Goal: Communication & Community: Answer question/provide support

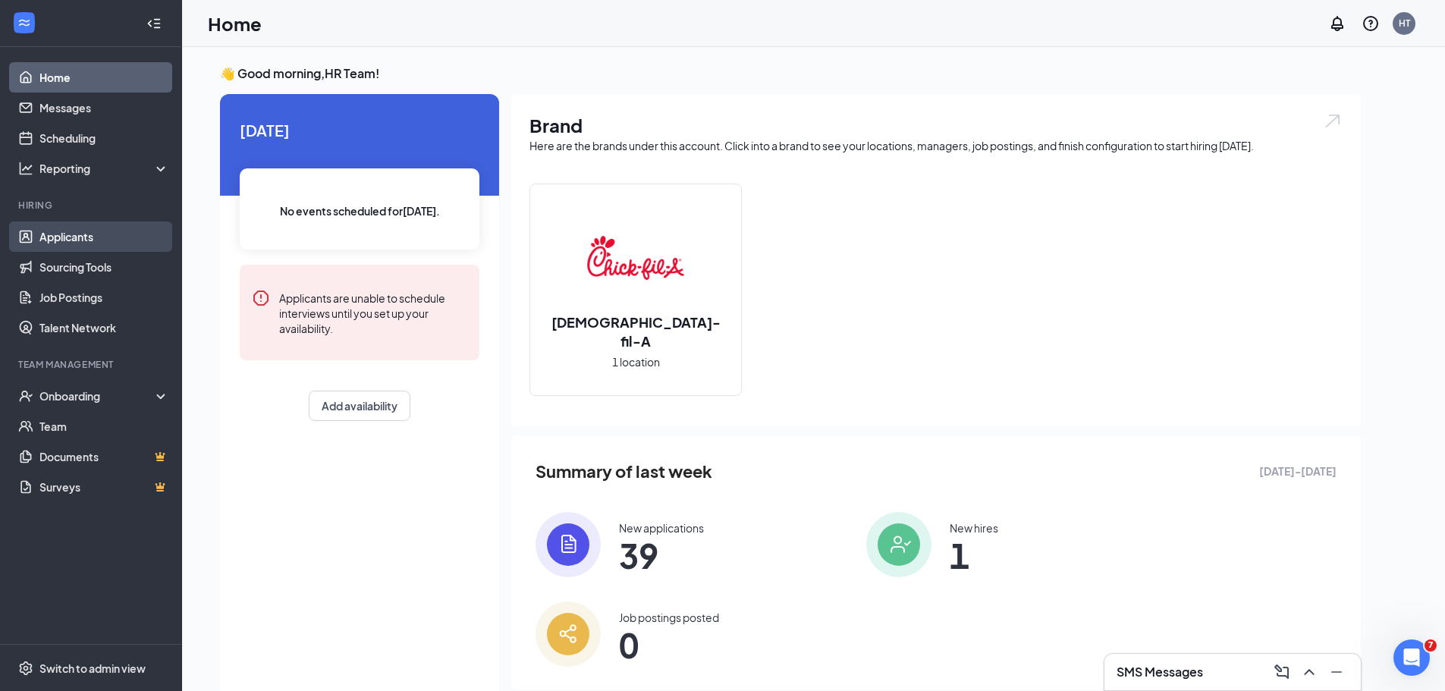
click at [71, 230] on link "Applicants" at bounding box center [104, 236] width 130 height 30
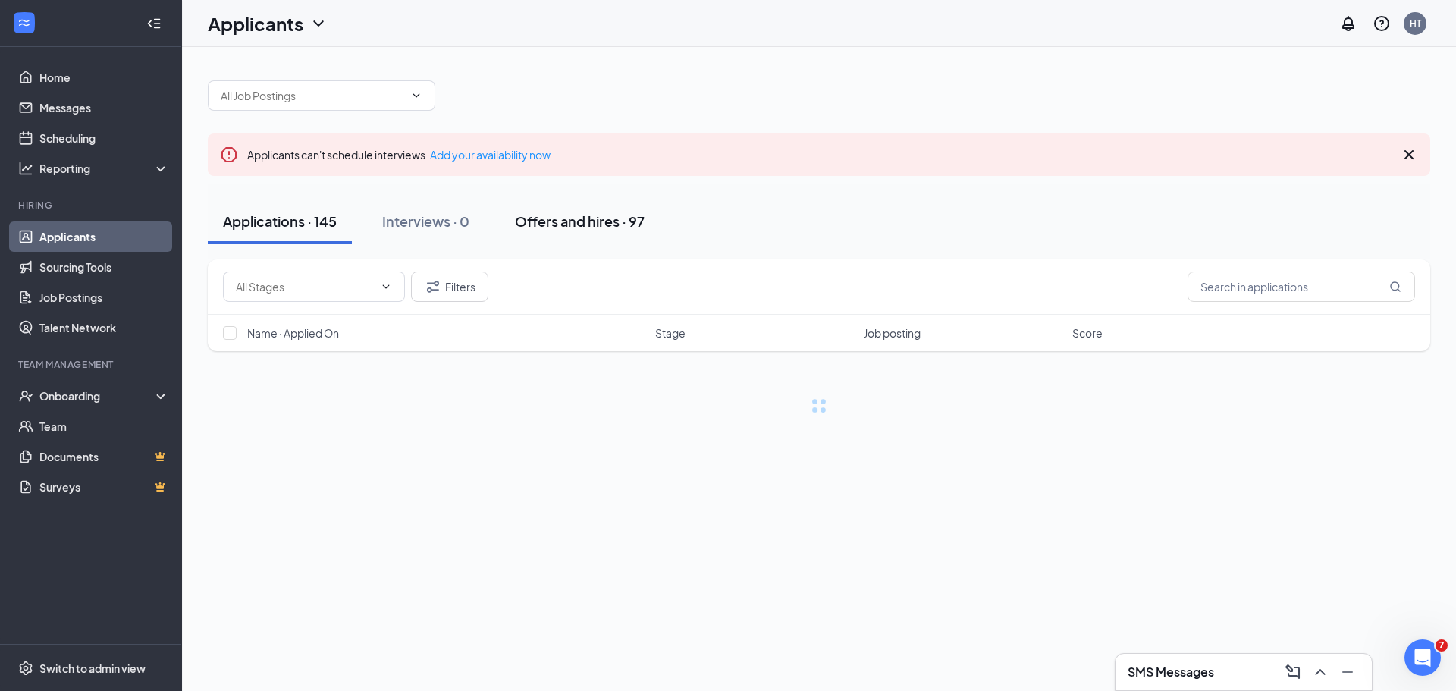
click at [587, 229] on div "Offers and hires · 97" at bounding box center [580, 221] width 130 height 19
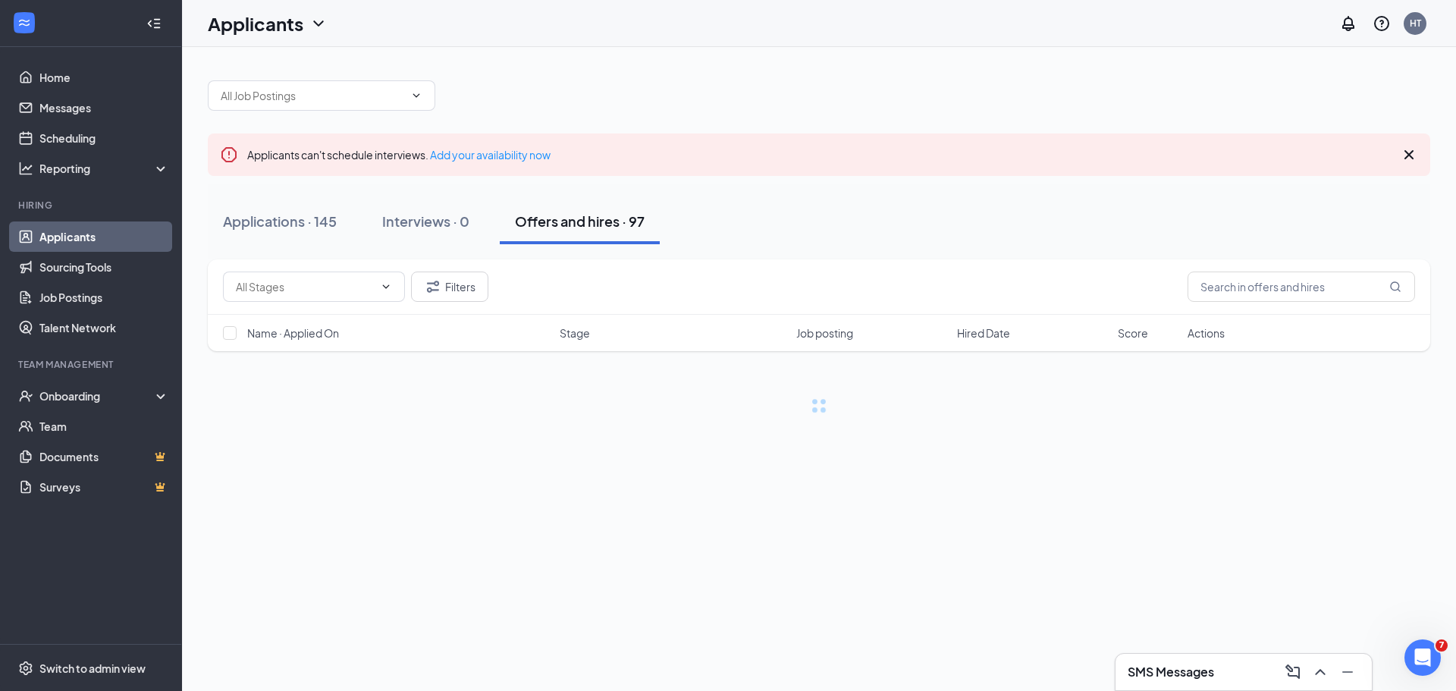
click at [587, 224] on div "Offers and hires · 97" at bounding box center [580, 221] width 130 height 19
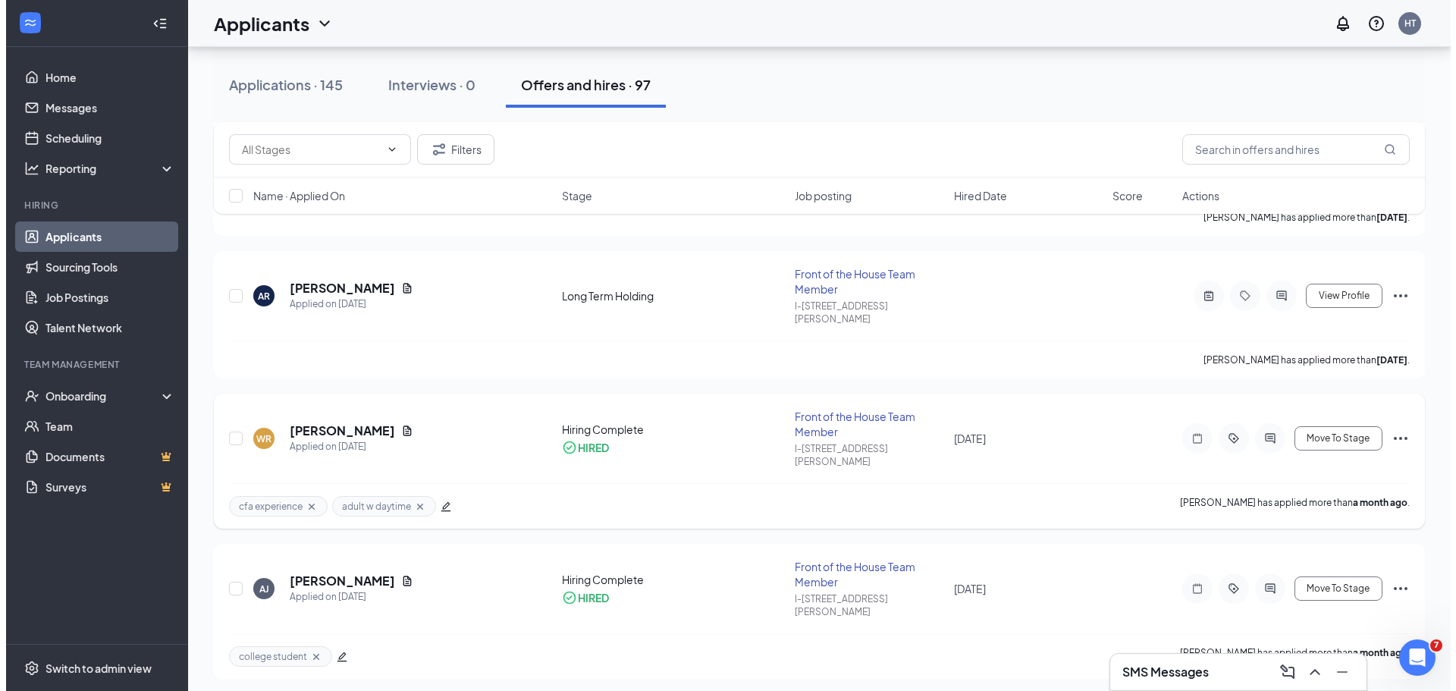
scroll to position [834, 0]
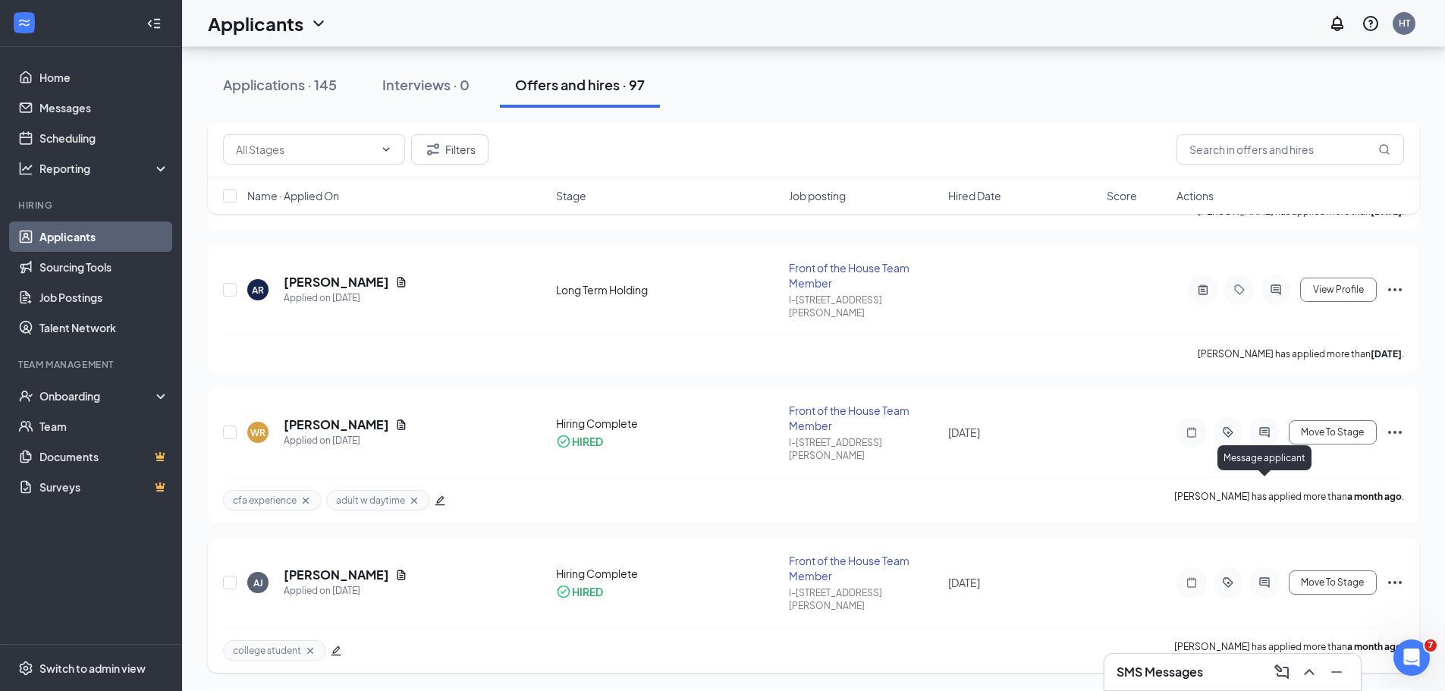
click at [1268, 576] on icon "ActiveChat" at bounding box center [1264, 582] width 18 height 12
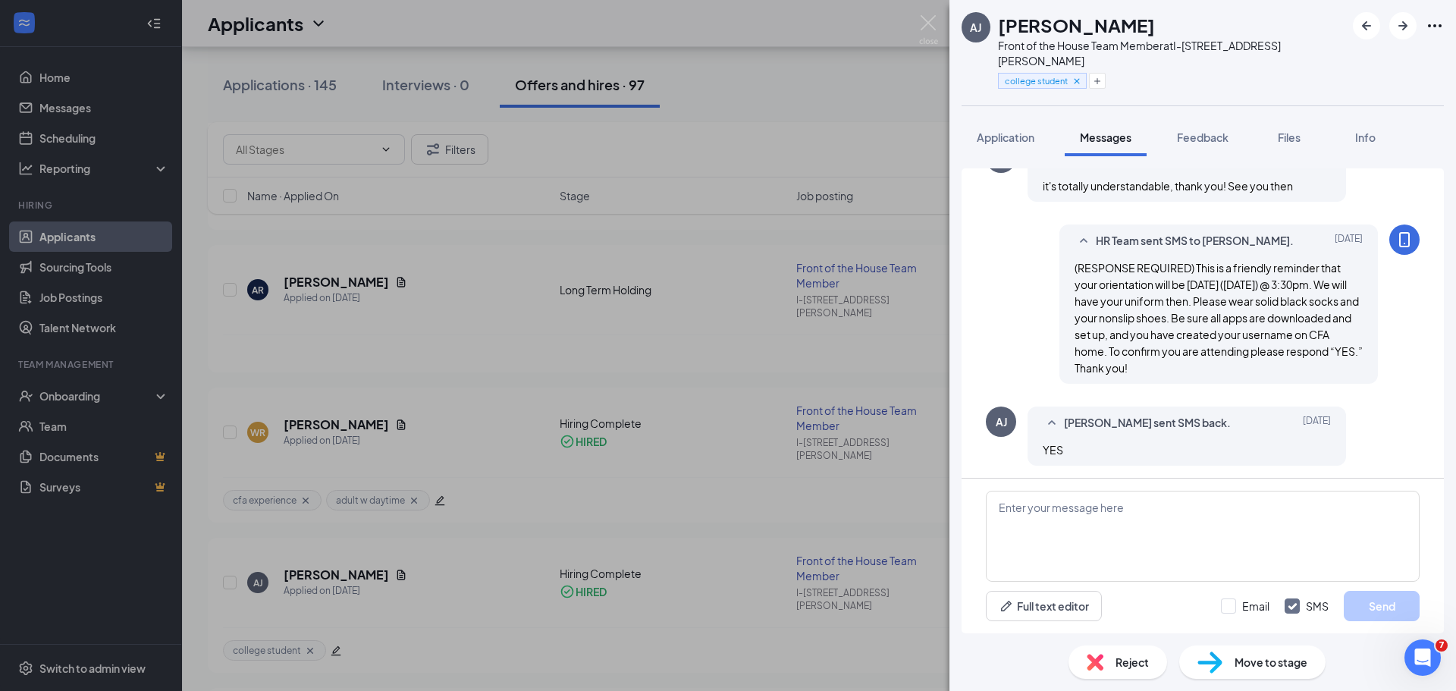
scroll to position [649, 0]
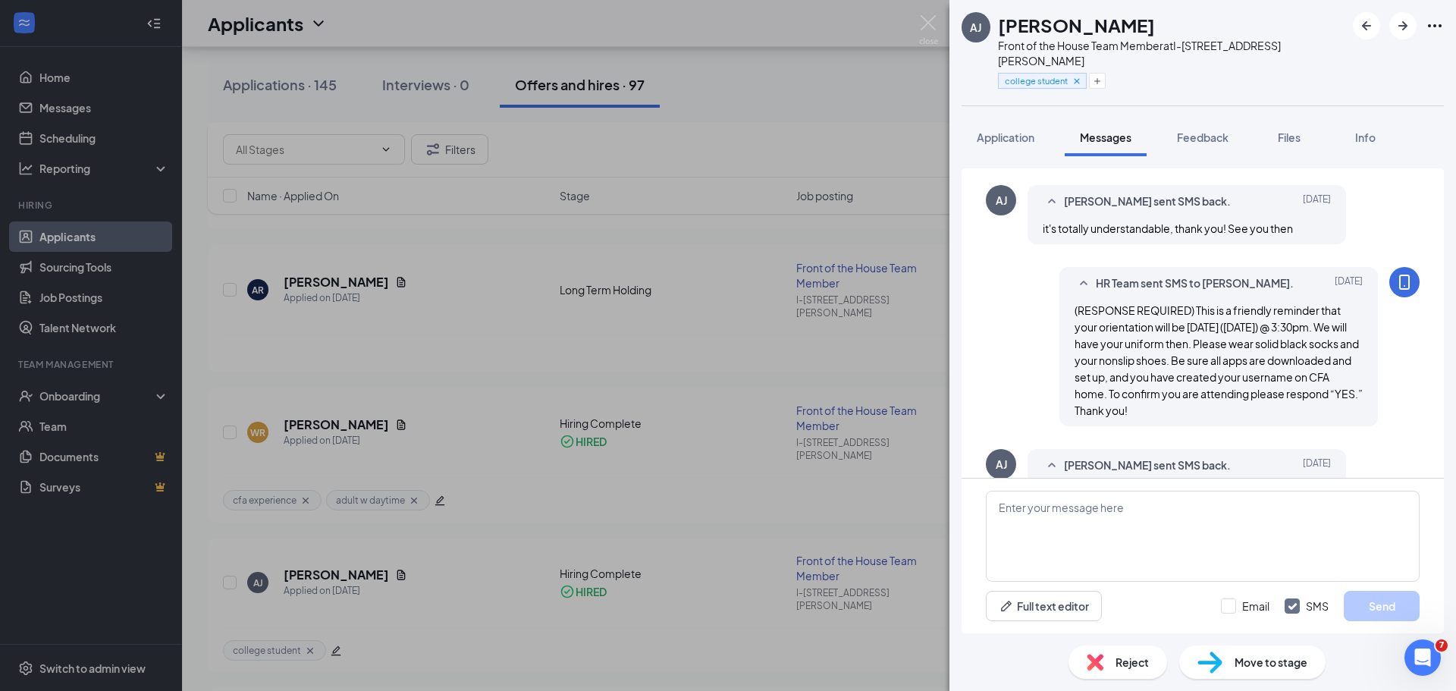
drag, startPoint x: 1153, startPoint y: 397, endPoint x: 1061, endPoint y: 302, distance: 133.0
click at [1061, 302] on div "HR Team sent SMS to Alexa Johnson. Sep 1 (RESPONSE REQUIRED) This is a friendly…" at bounding box center [1218, 346] width 318 height 159
copy span "(RESPONSE REQUIRED) This is a friendly reminder that your orientation will be t…"
click at [1122, 364] on span "(RESPONSE REQUIRED) This is a friendly reminder that your orientation will be t…" at bounding box center [1219, 360] width 288 height 114
click at [921, 30] on img at bounding box center [928, 30] width 19 height 30
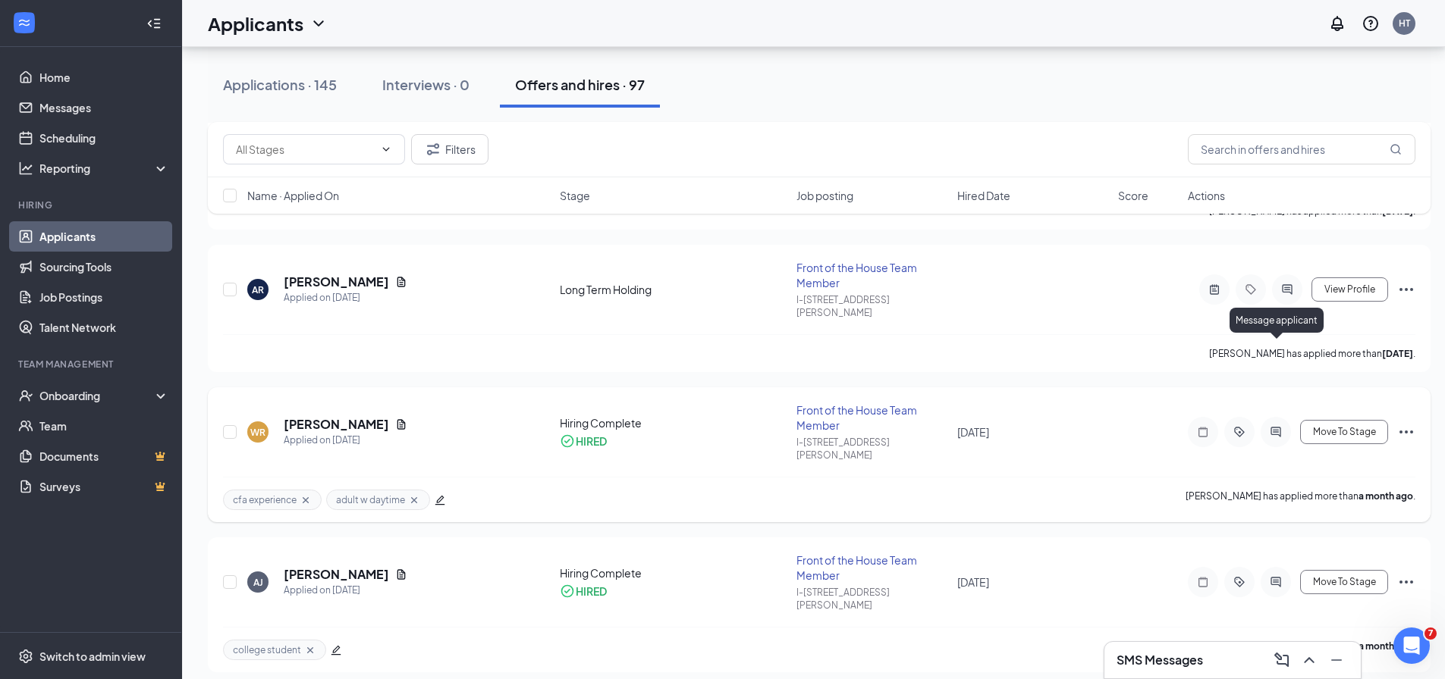
click at [1279, 426] on icon "ActiveChat" at bounding box center [1275, 432] width 18 height 12
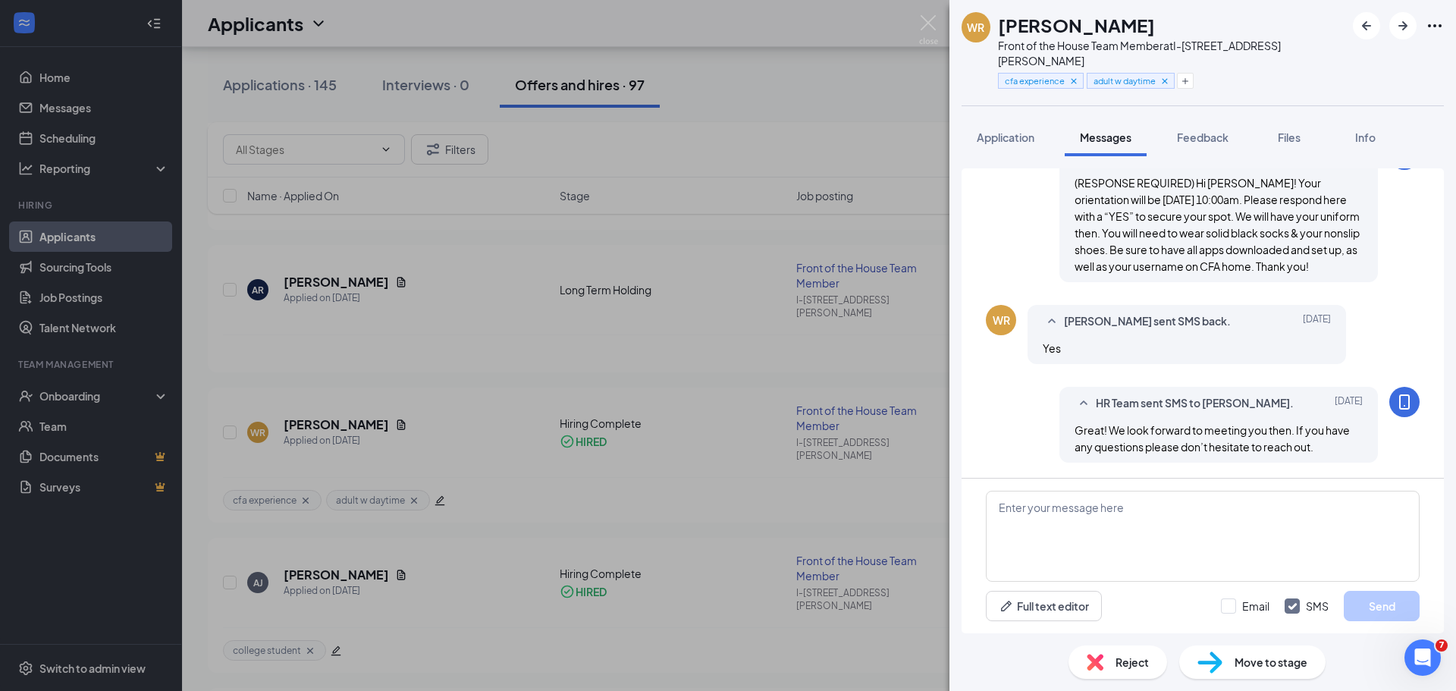
scroll to position [901, 0]
click at [1086, 509] on textarea at bounding box center [1203, 536] width 434 height 91
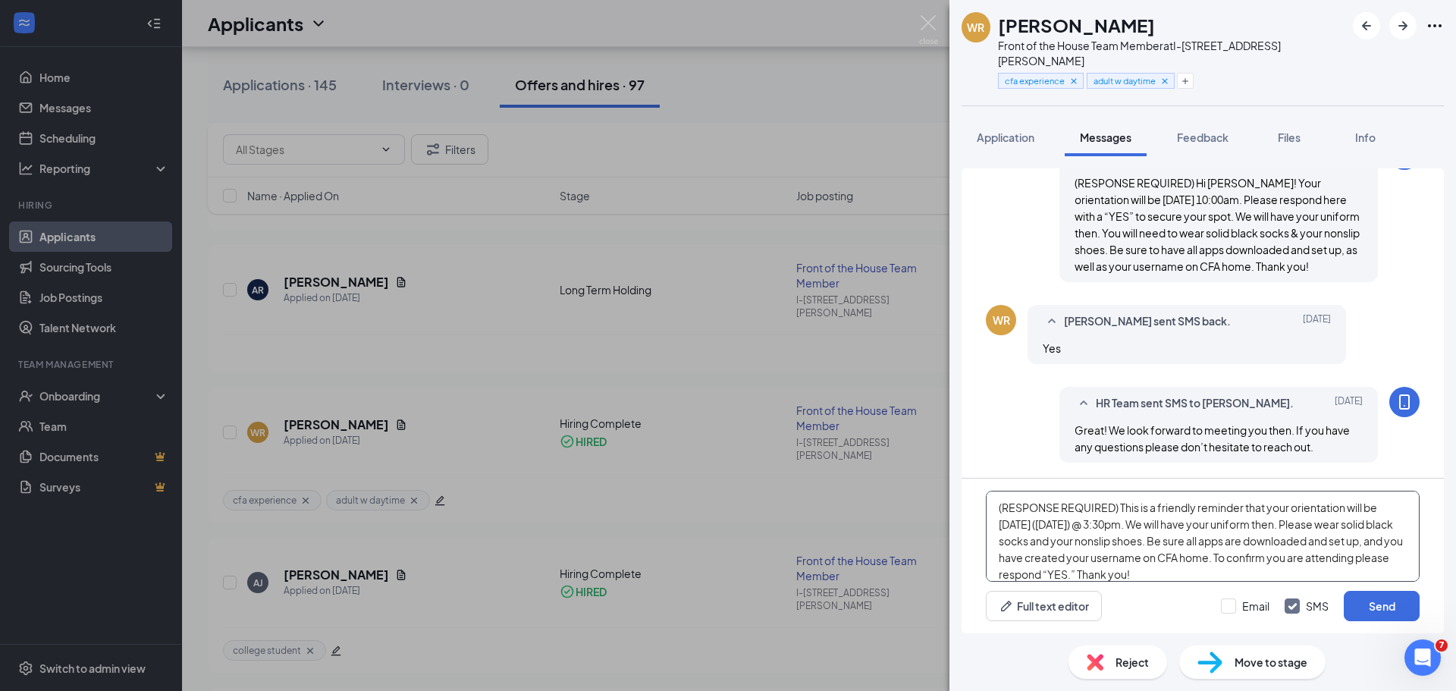
click at [1070, 522] on textarea "(RESPONSE REQUIRED) This is a friendly reminder that your orientation will be t…" at bounding box center [1203, 536] width 434 height 91
click at [1118, 520] on textarea "(RESPONSE REQUIRED) This is a friendly reminder that your orientation will be t…" at bounding box center [1203, 536] width 434 height 91
click at [1136, 523] on textarea "(RESPONSE REQUIRED) This is a friendly reminder that your orientation will be t…" at bounding box center [1203, 536] width 434 height 91
click at [1210, 557] on textarea "(RESPONSE REQUIRED) This is a friendly reminder that your orientation will be t…" at bounding box center [1203, 536] width 434 height 91
drag, startPoint x: 1284, startPoint y: 558, endPoint x: 1032, endPoint y: 557, distance: 251.8
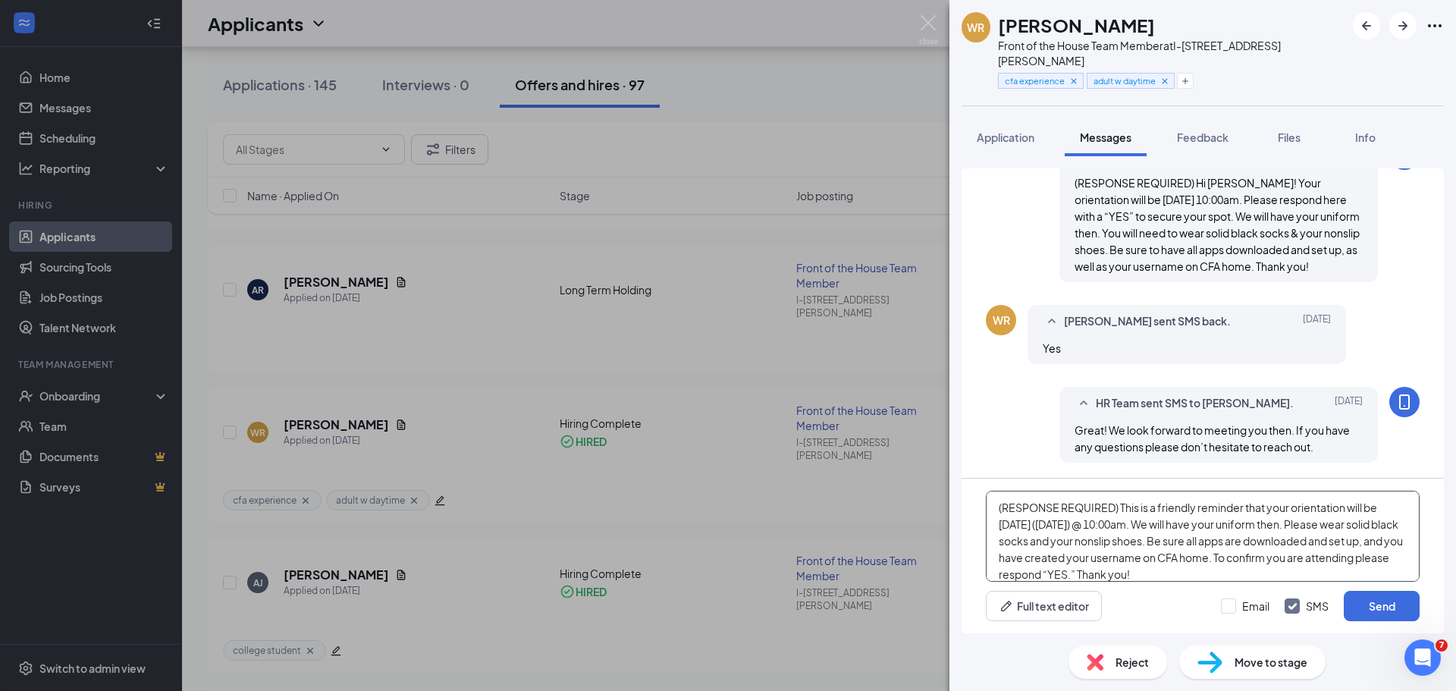
click at [1032, 557] on textarea "(RESPONSE REQUIRED) This is a friendly reminder that your orientation will be t…" at bounding box center [1203, 536] width 434 height 91
click at [1149, 544] on textarea "(RESPONSE REQUIRED) This is a friendly reminder that your orientation will be t…" at bounding box center [1203, 536] width 434 height 91
drag, startPoint x: 1335, startPoint y: 569, endPoint x: 968, endPoint y: 510, distance: 371.8
click at [968, 510] on div "(RESPONSE REQUIRED) This is a friendly reminder that your orientation will be t…" at bounding box center [1203, 555] width 482 height 155
click at [1140, 549] on textarea "(RESPONSE REQUIRED) This is a friendly reminder that your orientation will be t…" at bounding box center [1203, 536] width 434 height 91
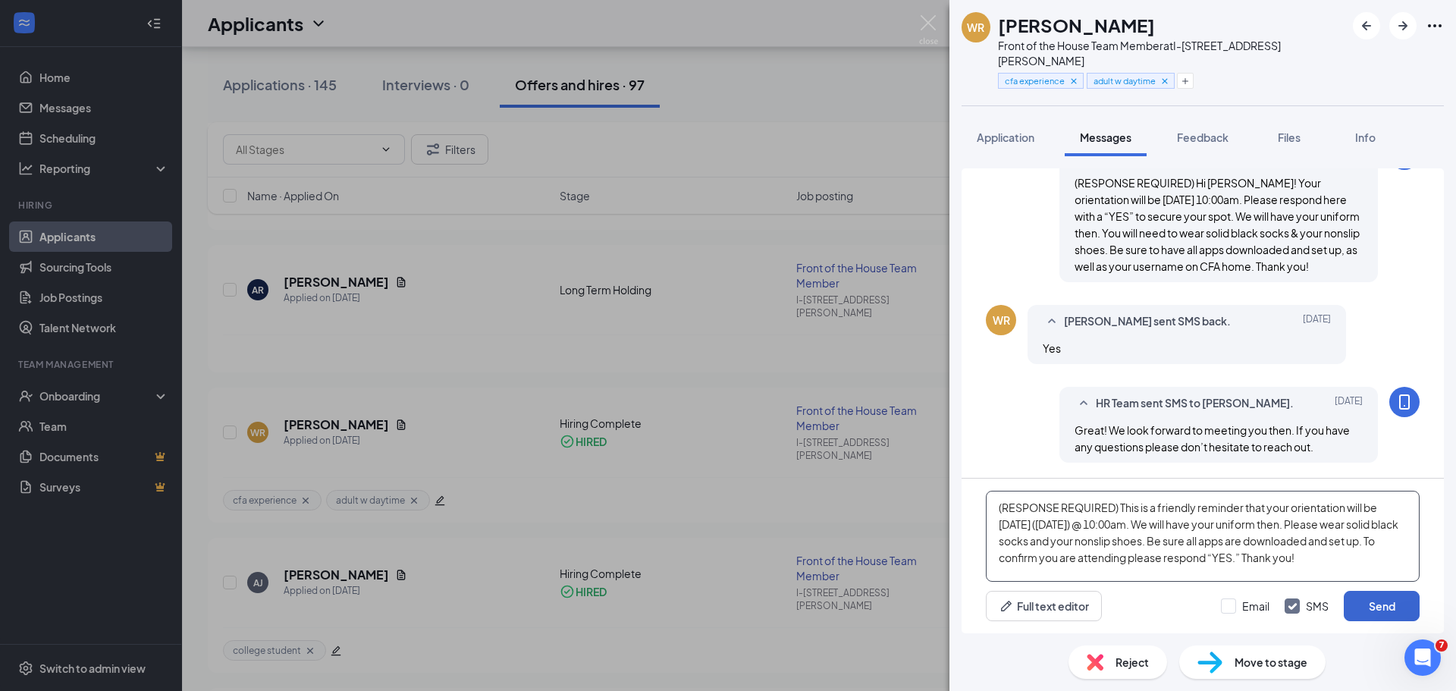
type textarea "(RESPONSE REQUIRED) This is a friendly reminder that your orientation will be t…"
click at [1400, 608] on button "Send" at bounding box center [1382, 606] width 76 height 30
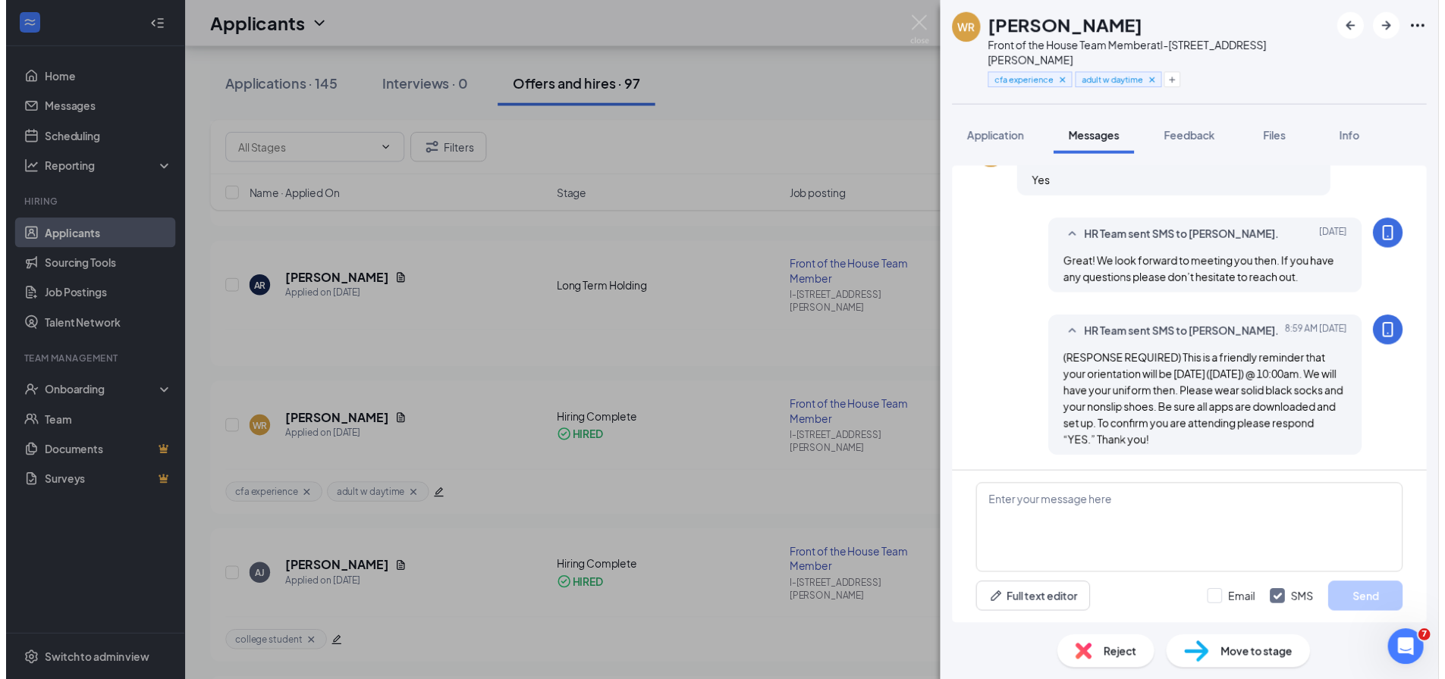
scroll to position [1081, 0]
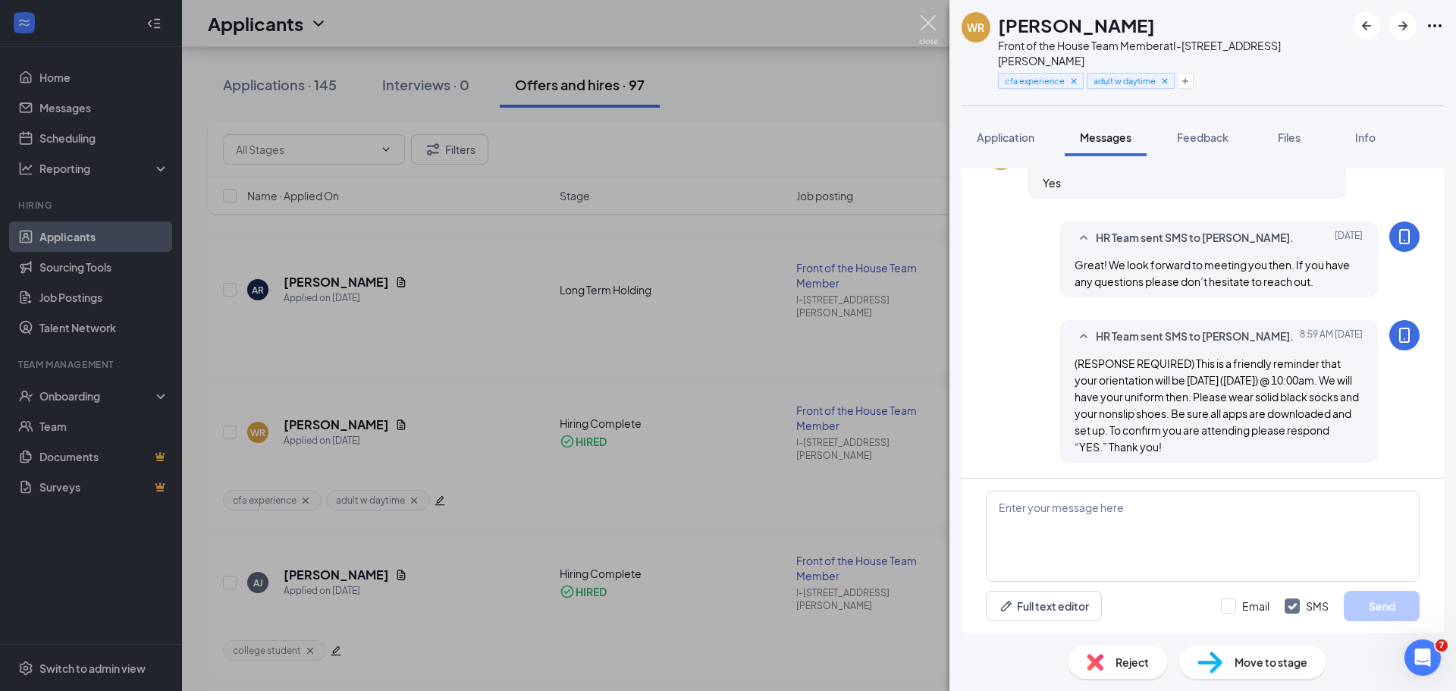
click at [922, 20] on img at bounding box center [928, 30] width 19 height 30
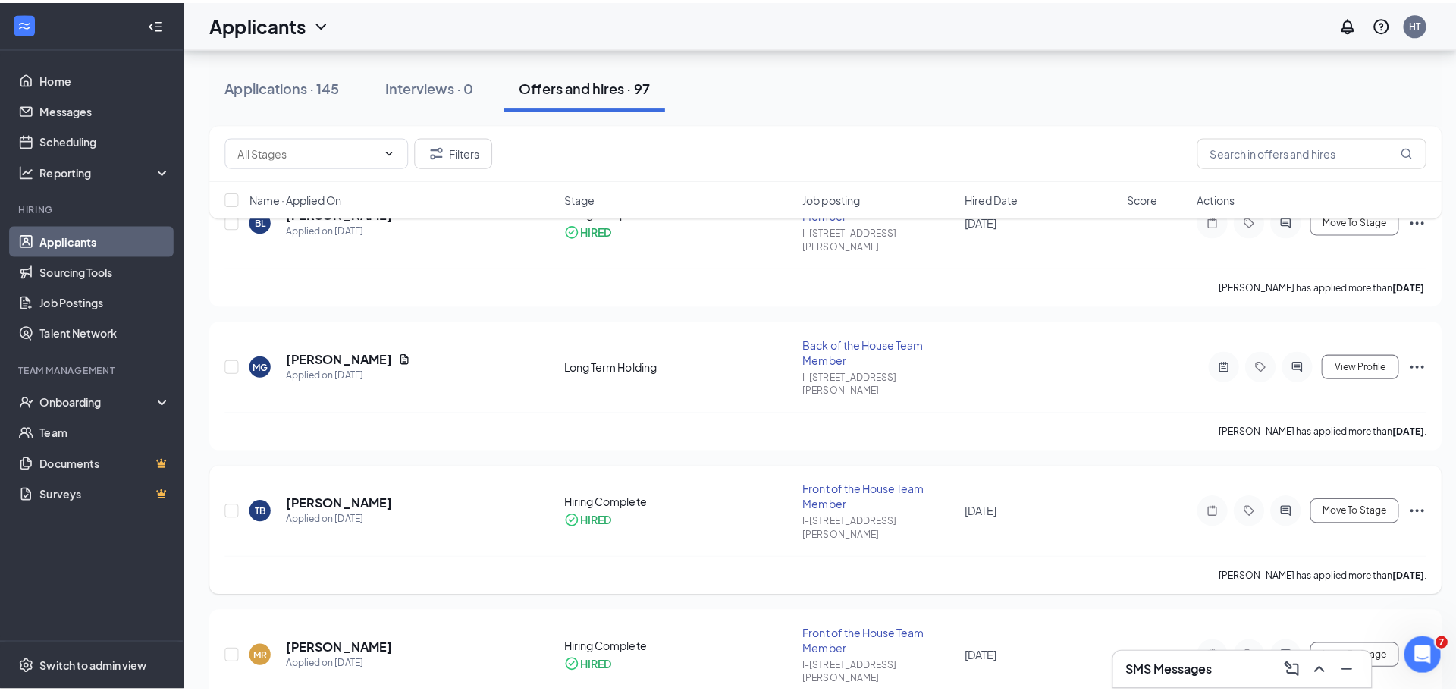
scroll to position [152, 0]
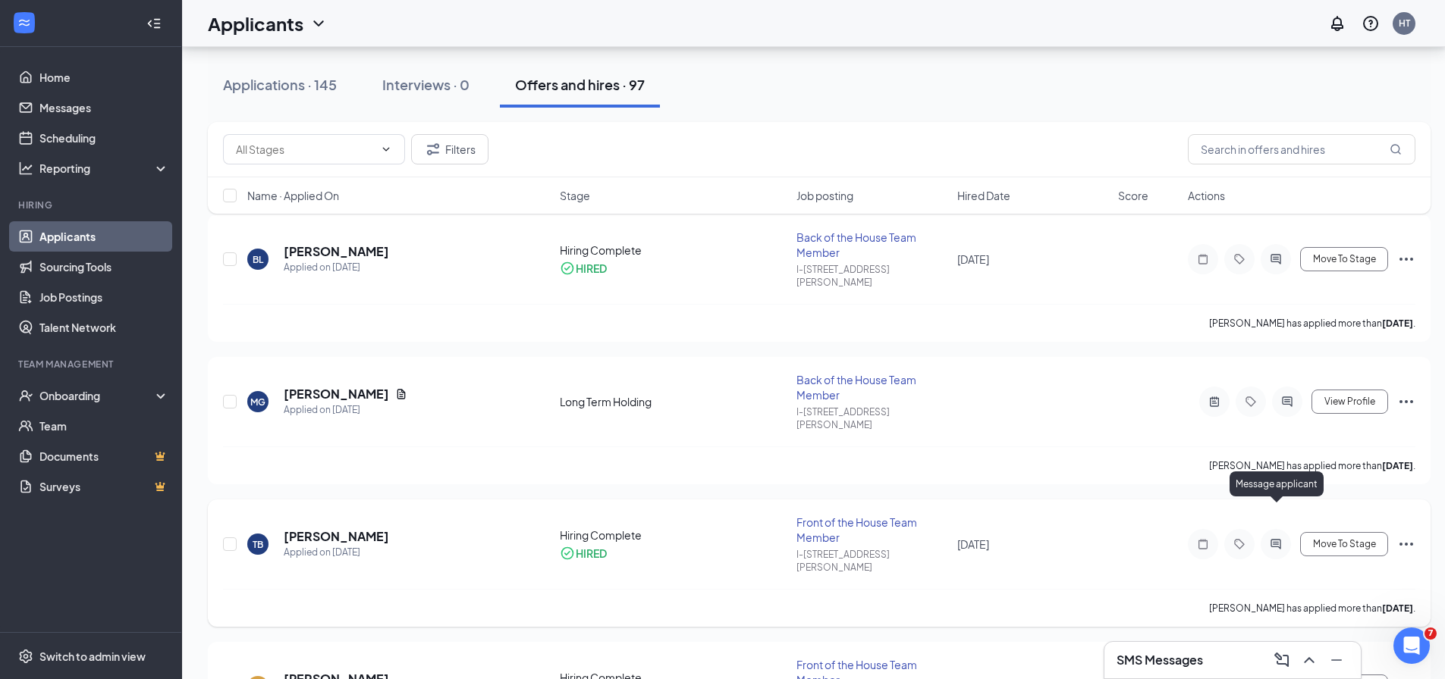
click at [1282, 538] on icon "ActiveChat" at bounding box center [1275, 544] width 18 height 12
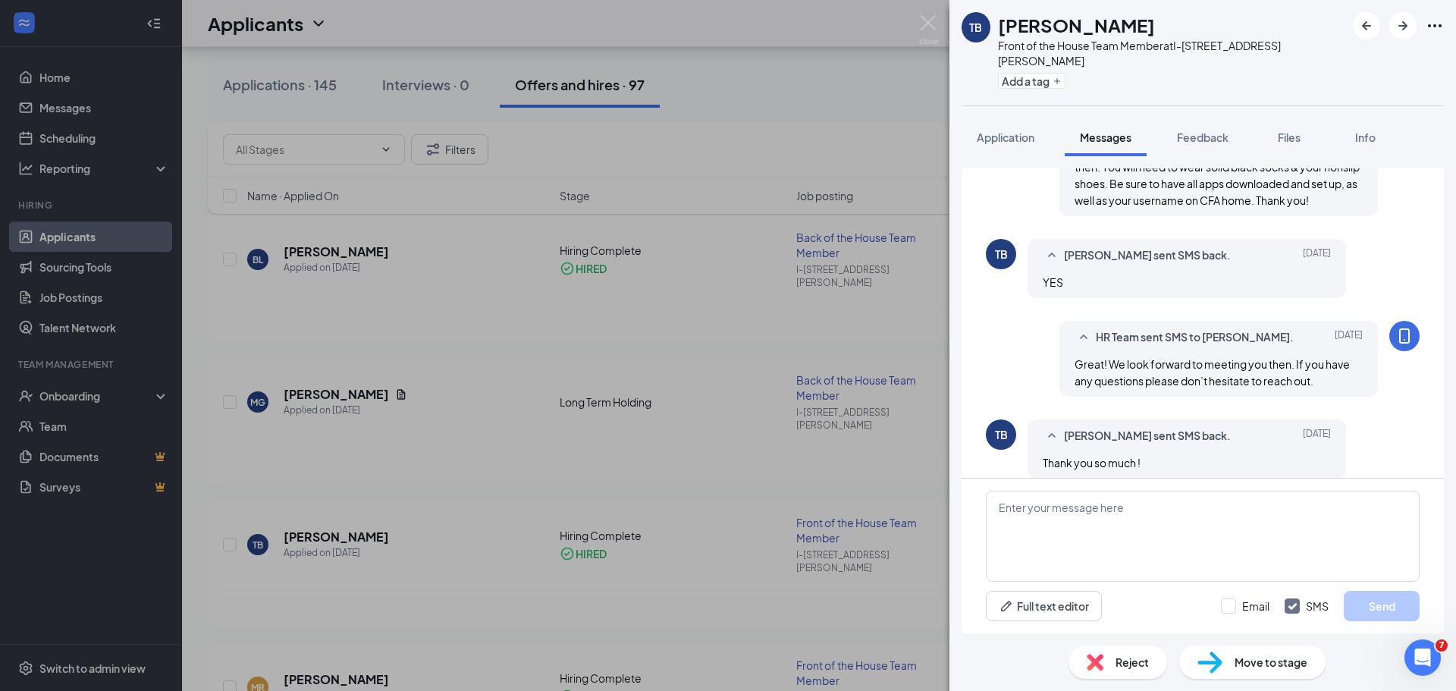
scroll to position [585, 0]
click at [1083, 509] on textarea at bounding box center [1203, 536] width 434 height 91
paste textarea "(RESPONSE REQUIRED) This is a friendly reminder that your orientation will be t…"
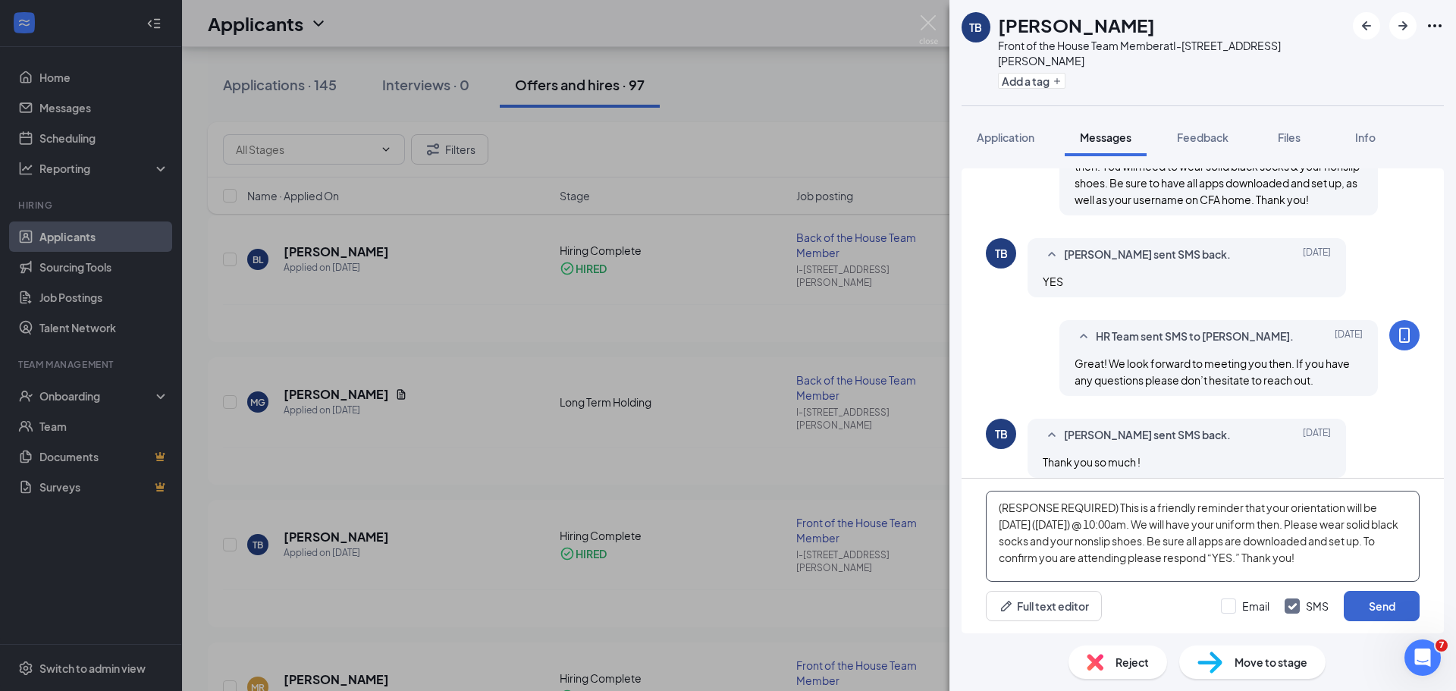
type textarea "(RESPONSE REQUIRED) This is a friendly reminder that your orientation will be t…"
click at [1397, 607] on button "Send" at bounding box center [1382, 606] width 76 height 30
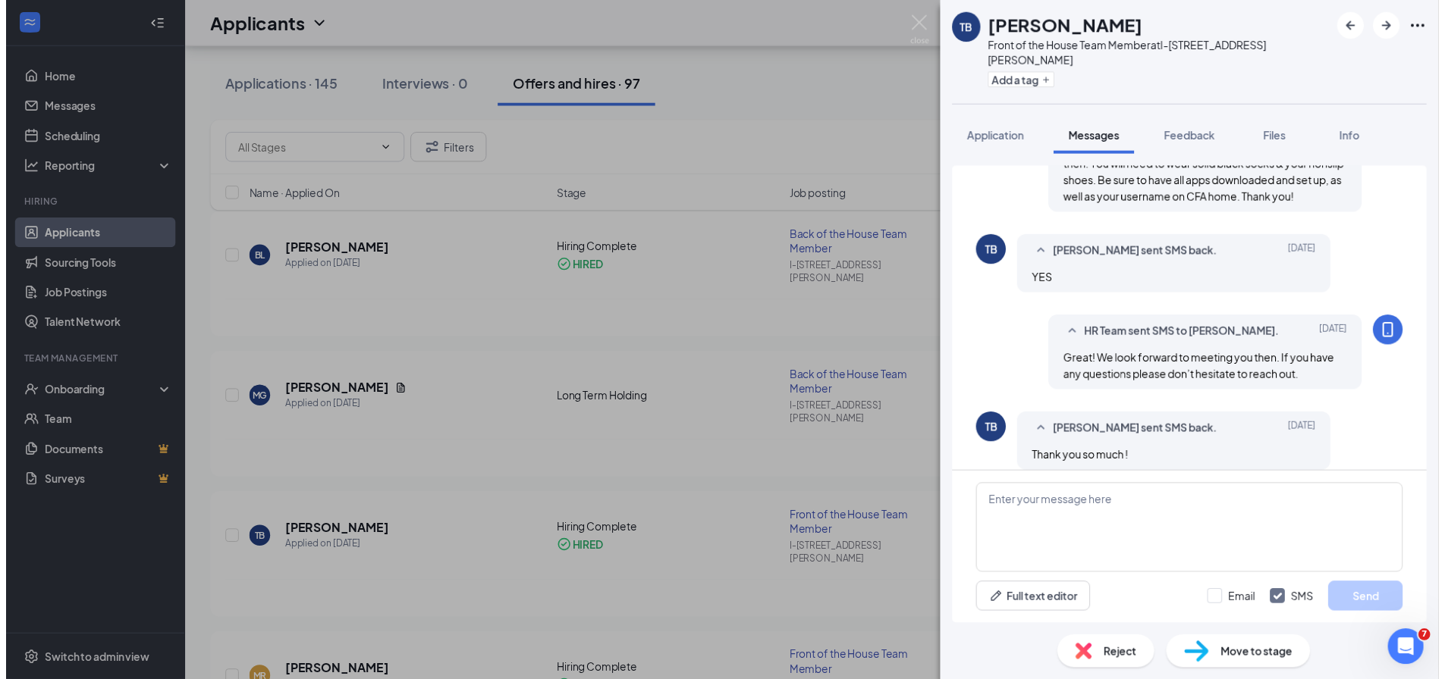
scroll to position [751, 0]
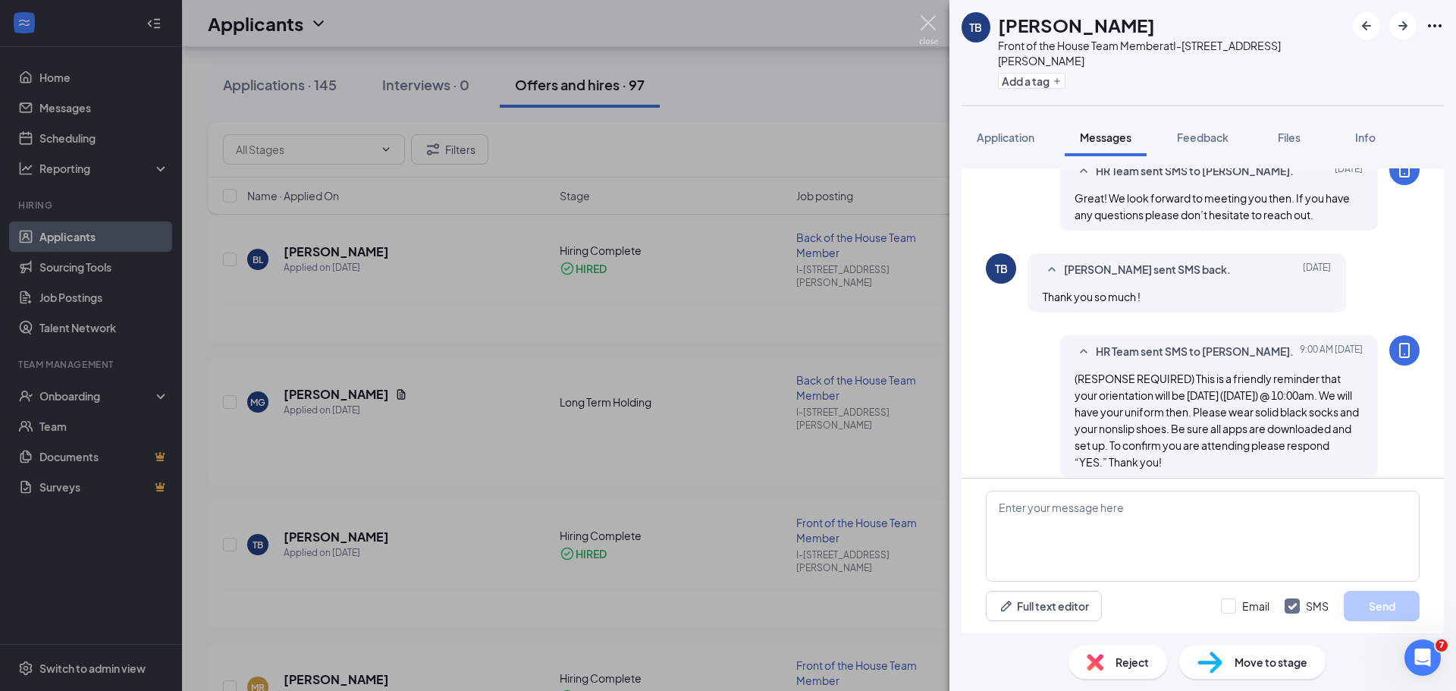
click at [924, 18] on img at bounding box center [928, 30] width 19 height 30
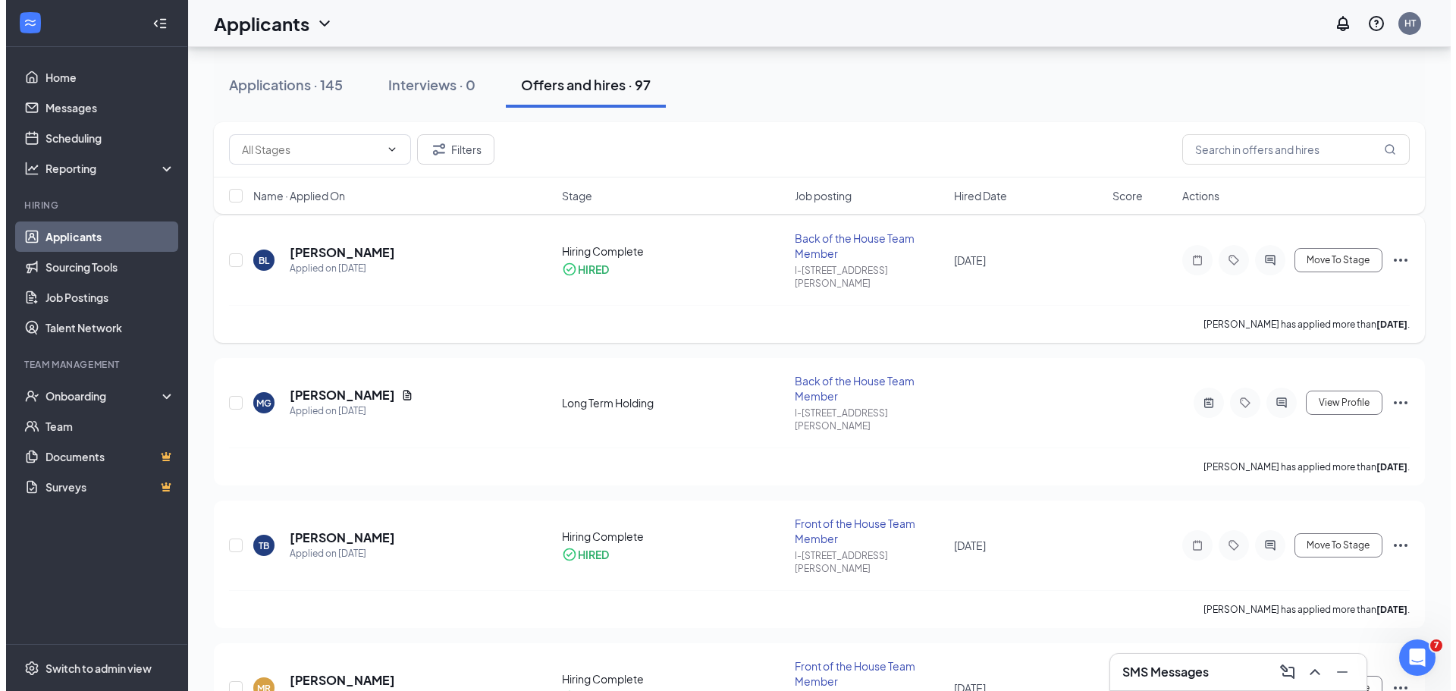
scroll to position [152, 0]
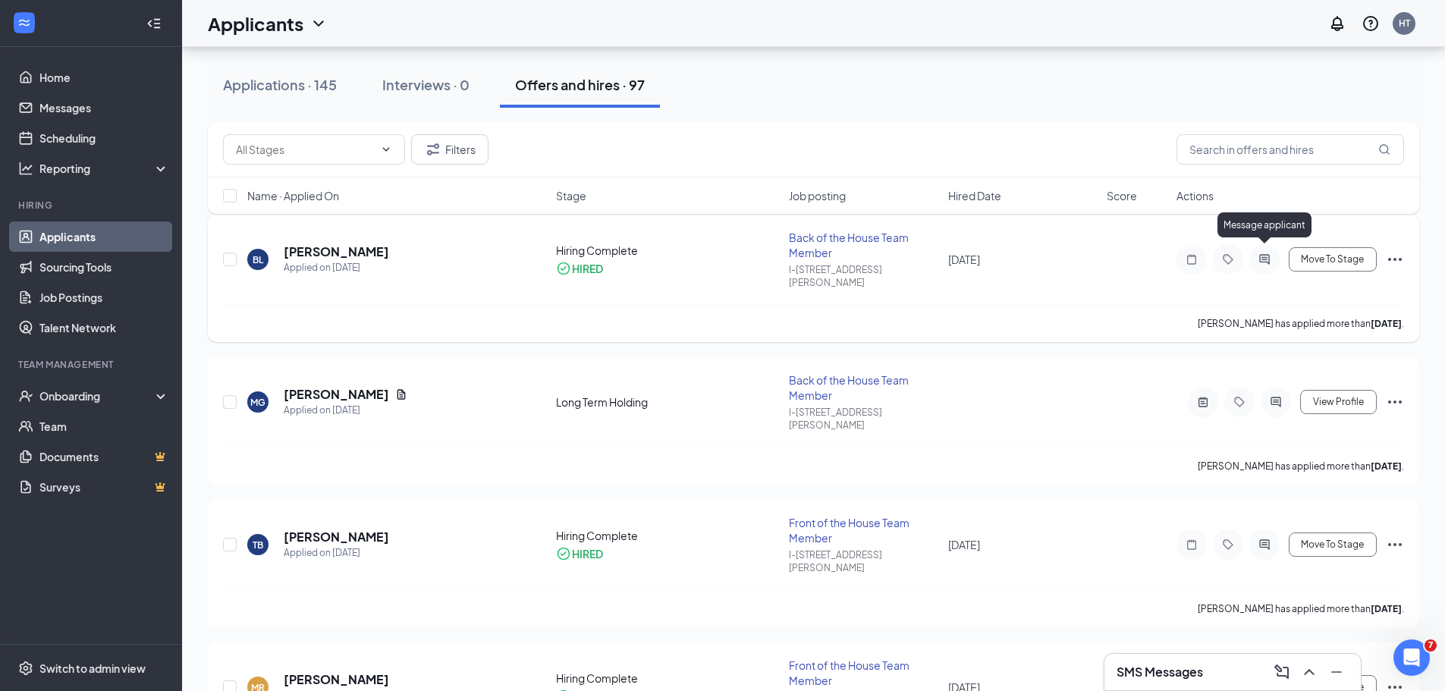
click at [1260, 254] on icon "ActiveChat" at bounding box center [1264, 259] width 18 height 12
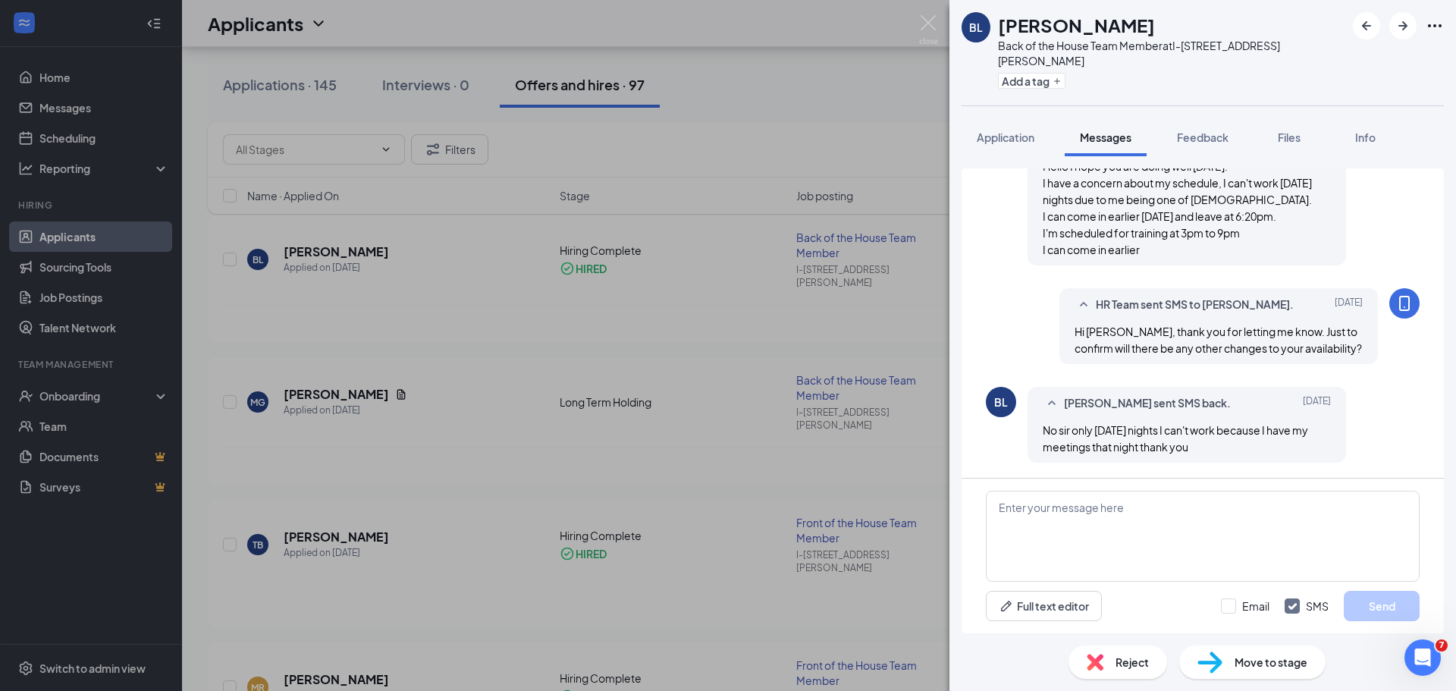
scroll to position [986, 0]
click at [1137, 501] on textarea at bounding box center [1203, 536] width 434 height 91
paste textarea "(RESPONSE REQUIRED) This is a friendly reminder that your orientation will be t…"
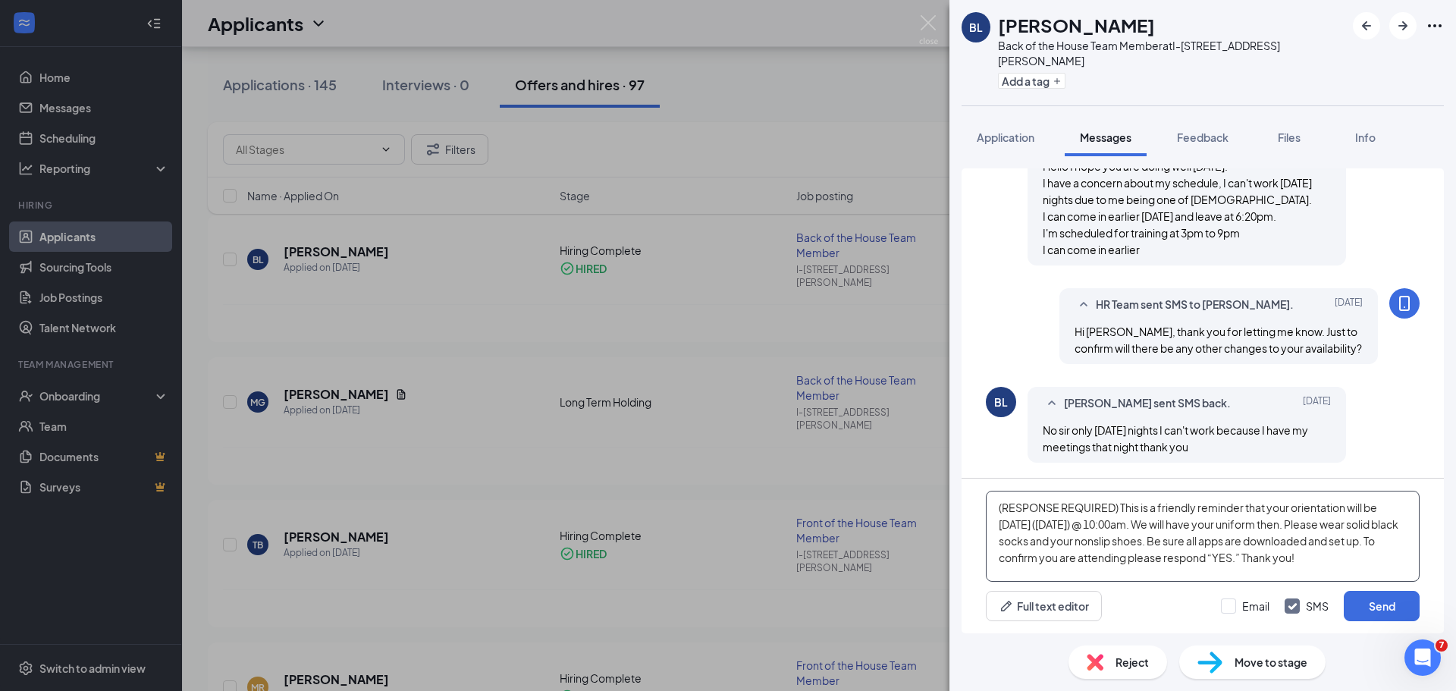
scroll to position [986, 0]
type textarea "(RESPONSE REQUIRED) This is a friendly reminder that your orientation will be t…"
click at [1371, 604] on button "Send" at bounding box center [1382, 606] width 76 height 30
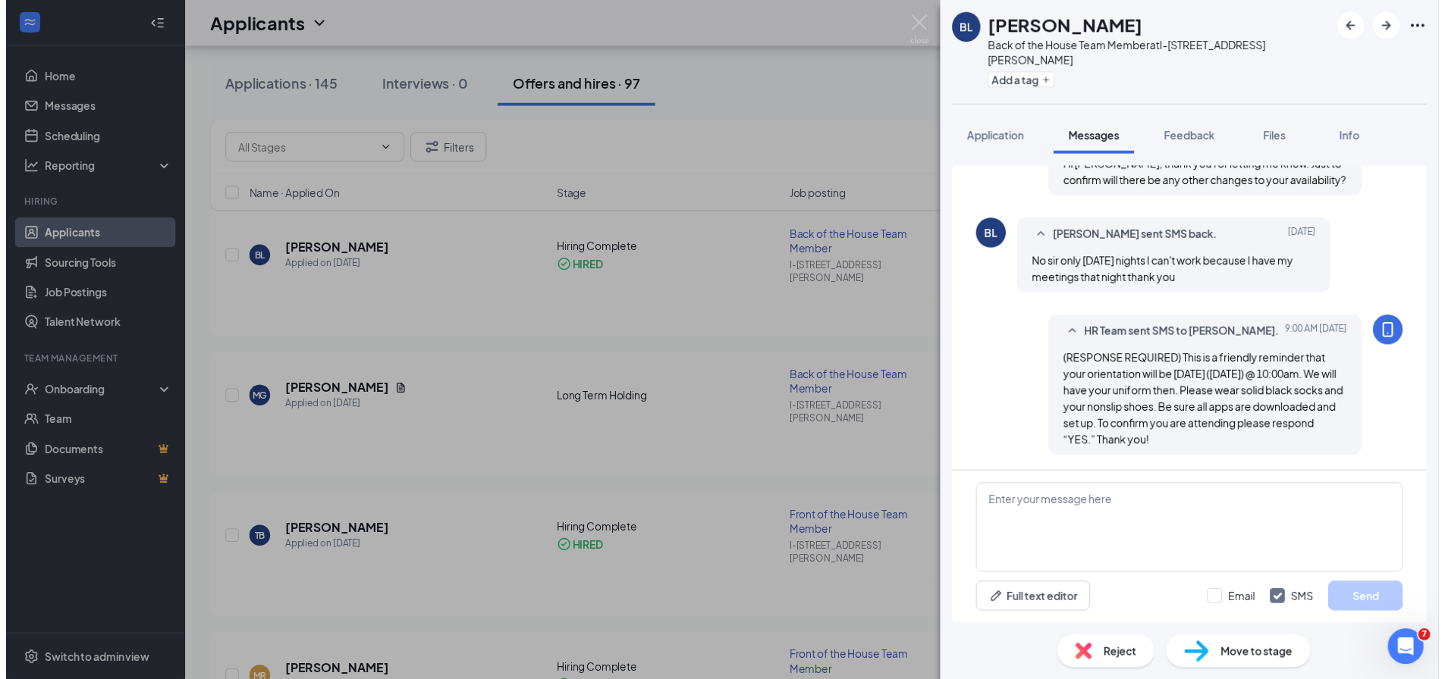
scroll to position [1166, 0]
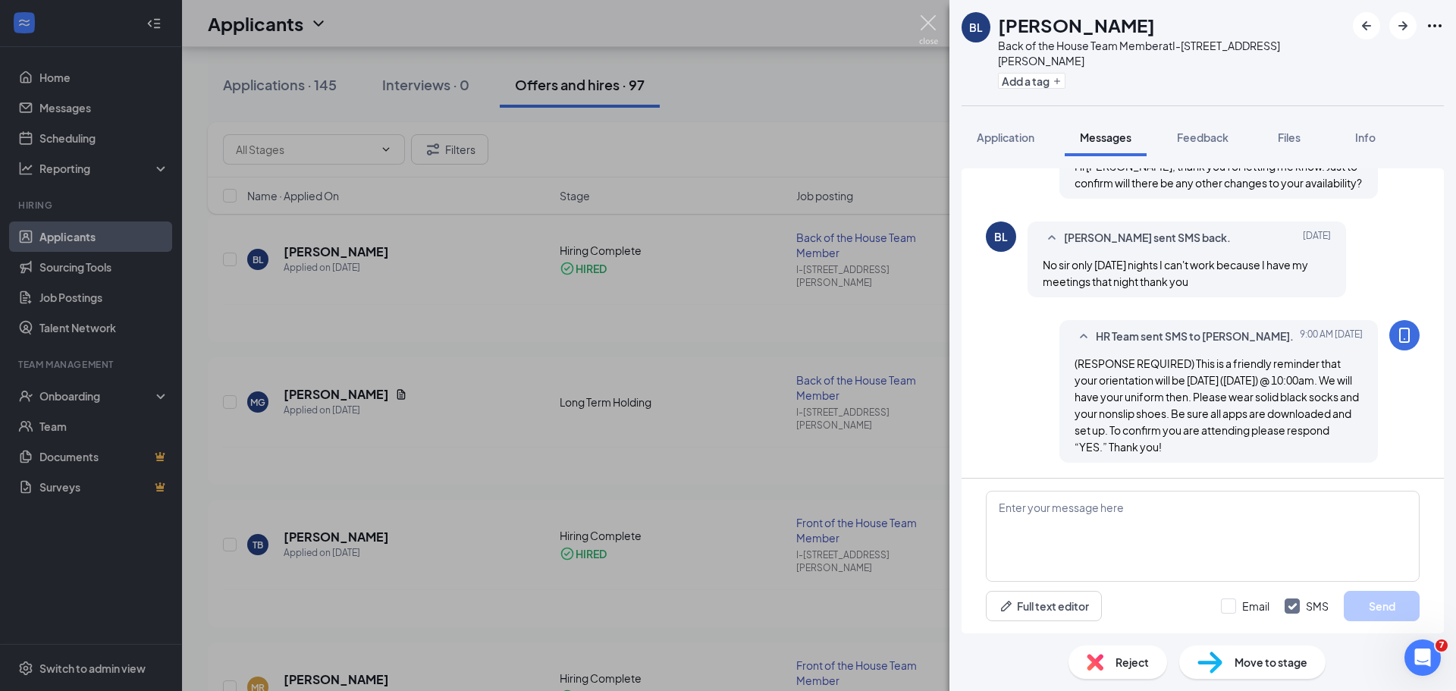
click at [927, 25] on img at bounding box center [928, 30] width 19 height 30
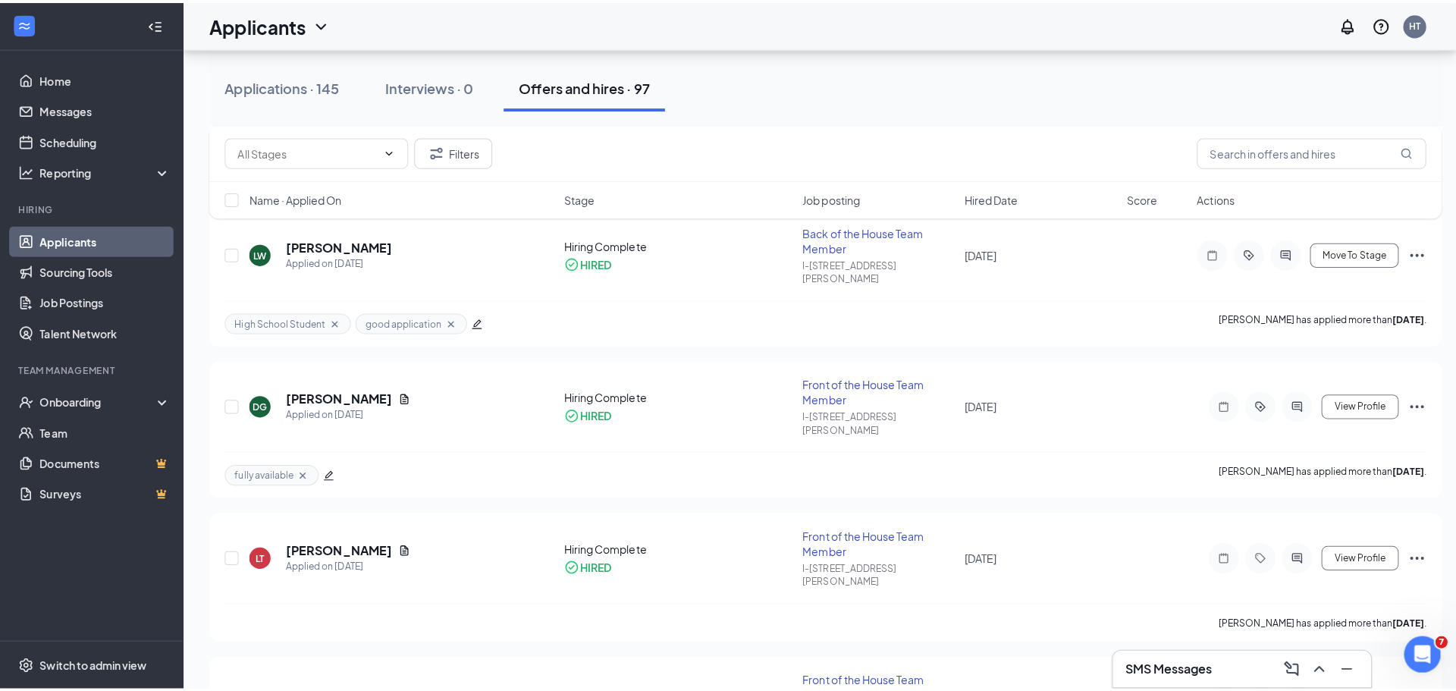
scroll to position [4853, 0]
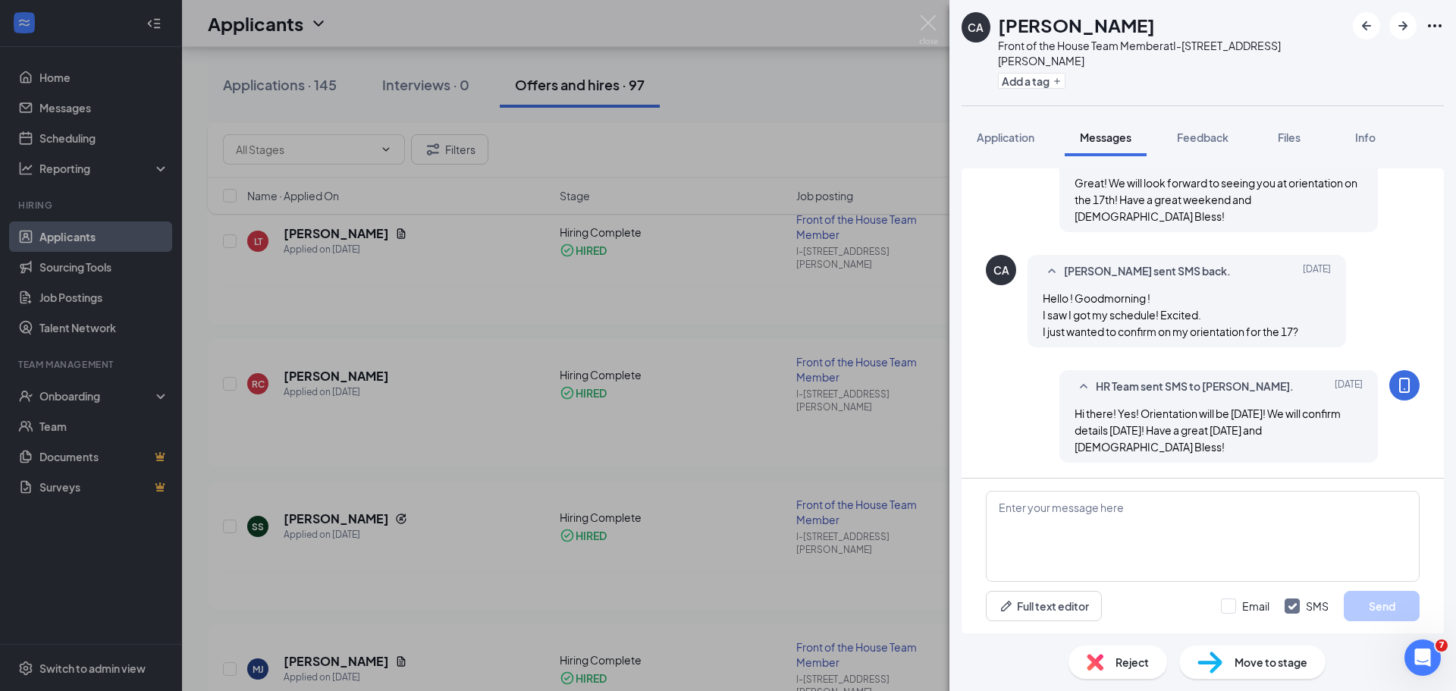
scroll to position [1236, 0]
click at [1086, 507] on textarea at bounding box center [1203, 536] width 434 height 91
paste textarea "(RESPONSE REQUIRED) This is a friendly reminder that your orientation will be t…"
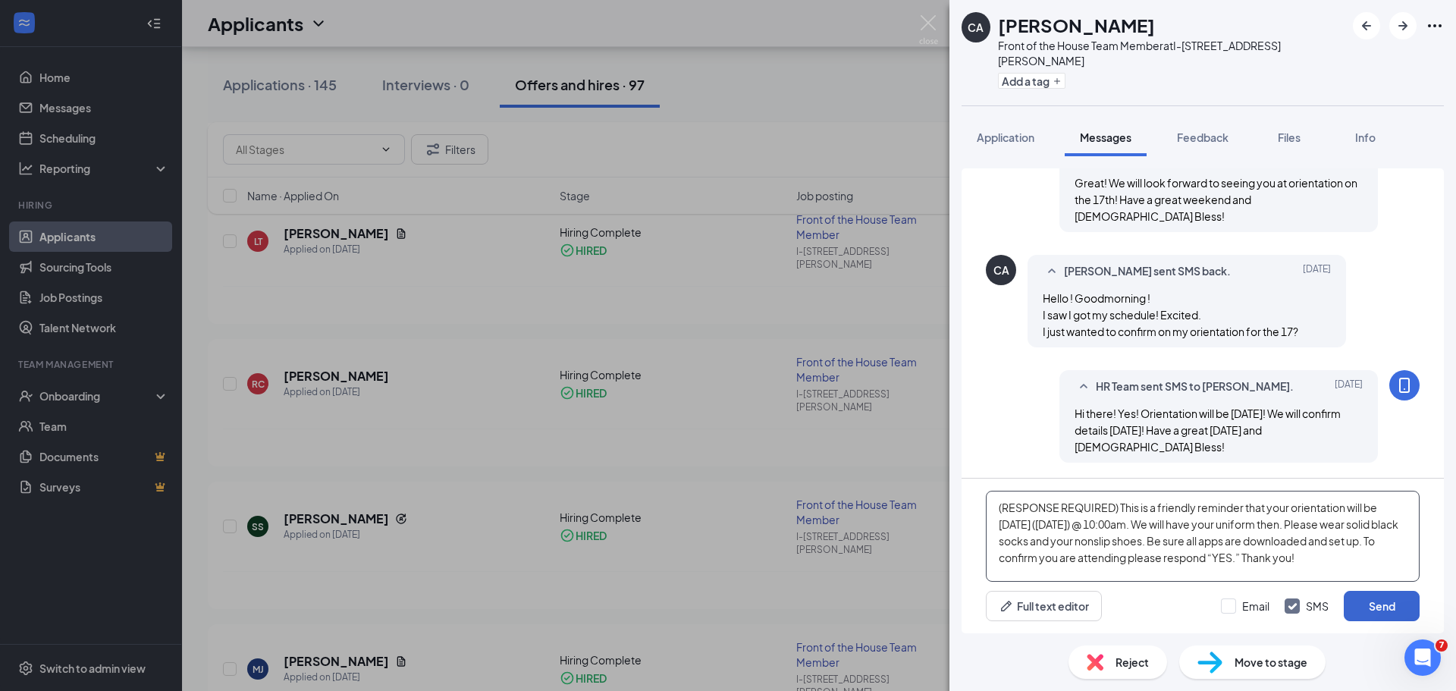
type textarea "(RESPONSE REQUIRED) This is a friendly reminder that your orientation will be t…"
click at [1382, 602] on button "Send" at bounding box center [1382, 606] width 76 height 30
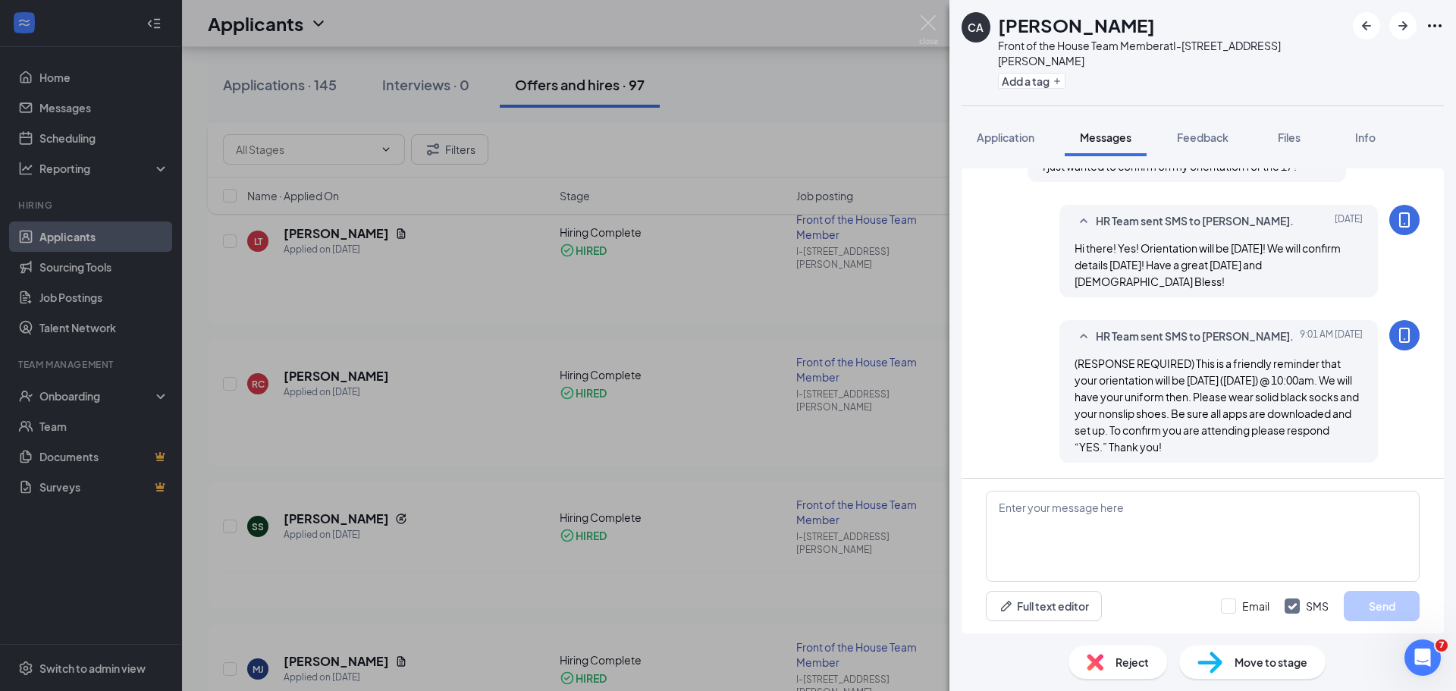
scroll to position [1417, 0]
click at [928, 20] on img at bounding box center [928, 30] width 19 height 30
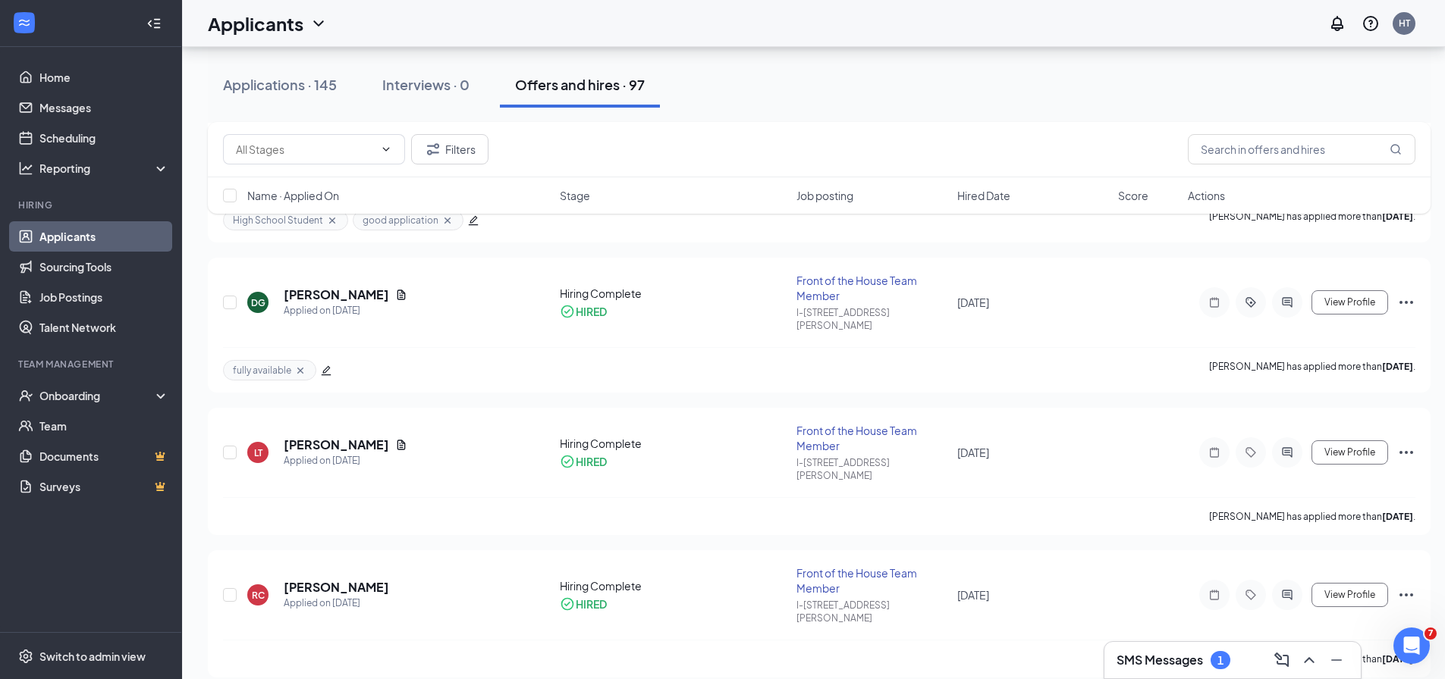
scroll to position [4550, 0]
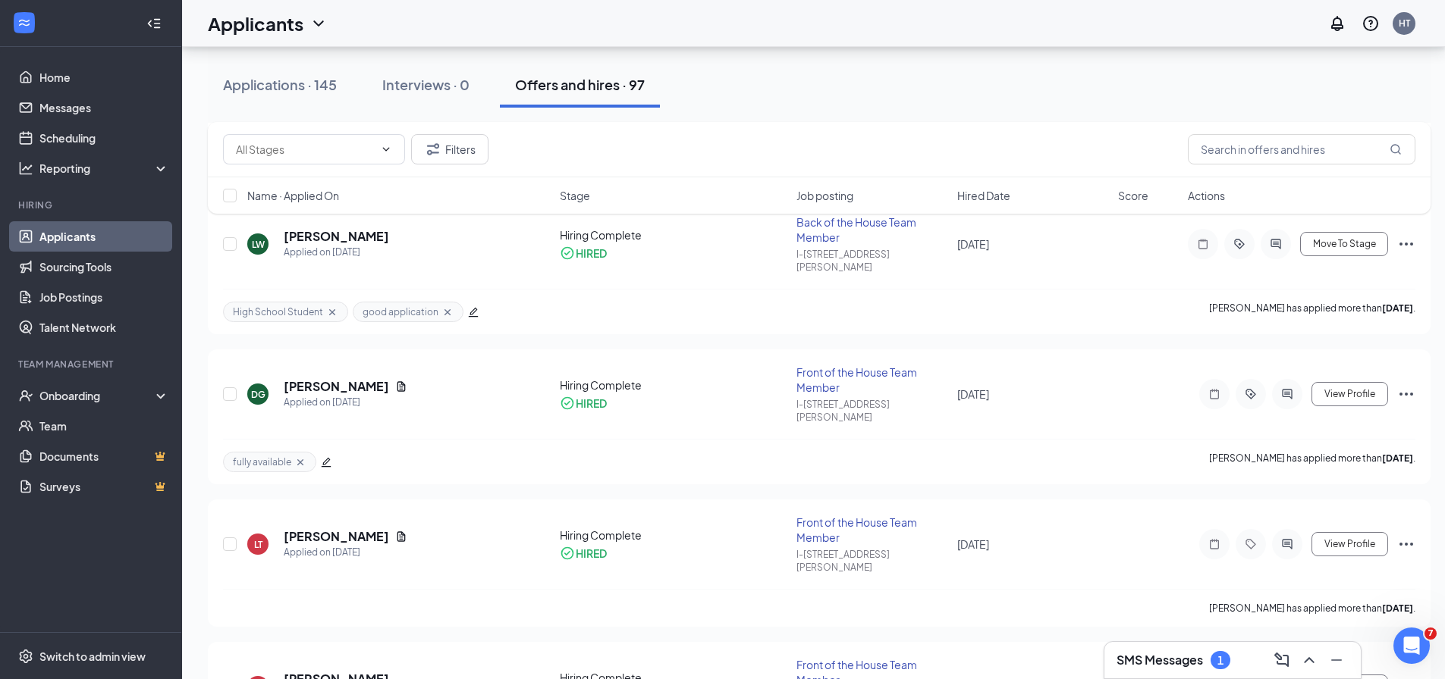
click at [1156, 670] on div "SMS Messages 1" at bounding box center [1232, 660] width 232 height 24
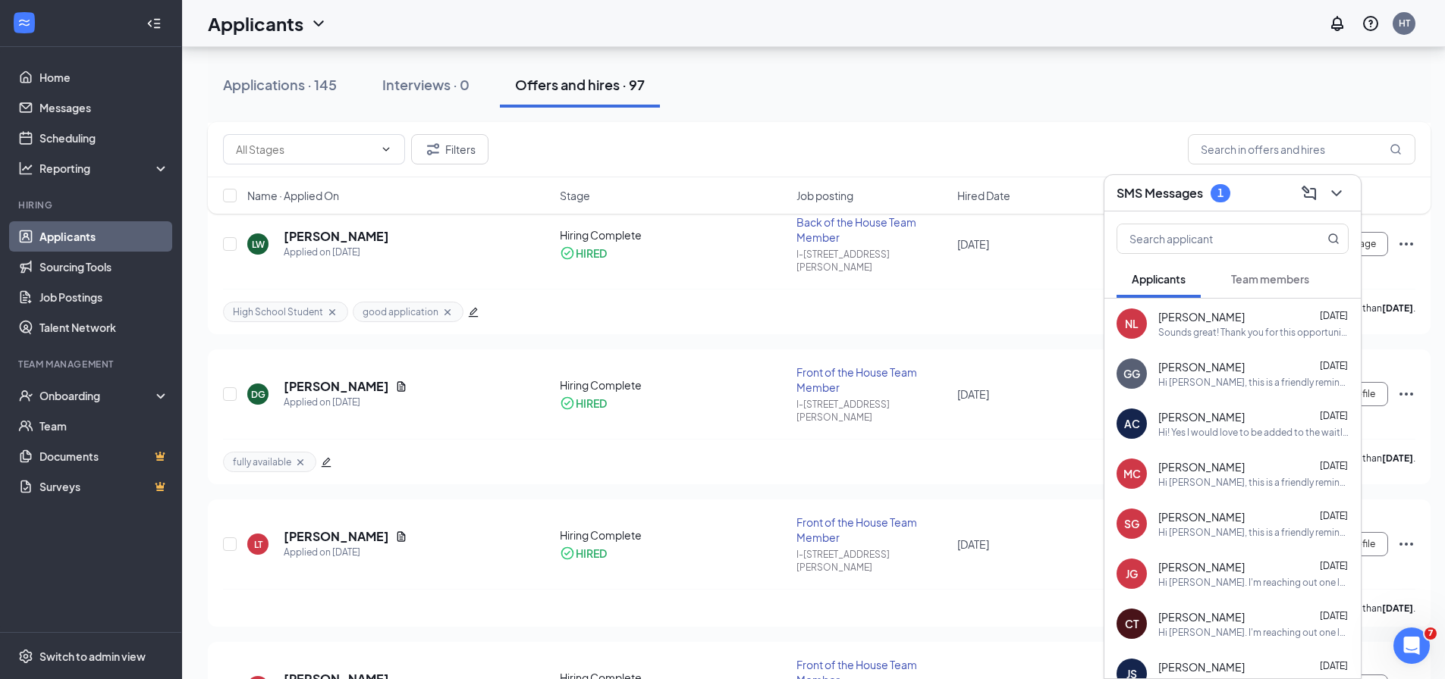
click at [1263, 284] on span "Team members" at bounding box center [1270, 279] width 78 height 14
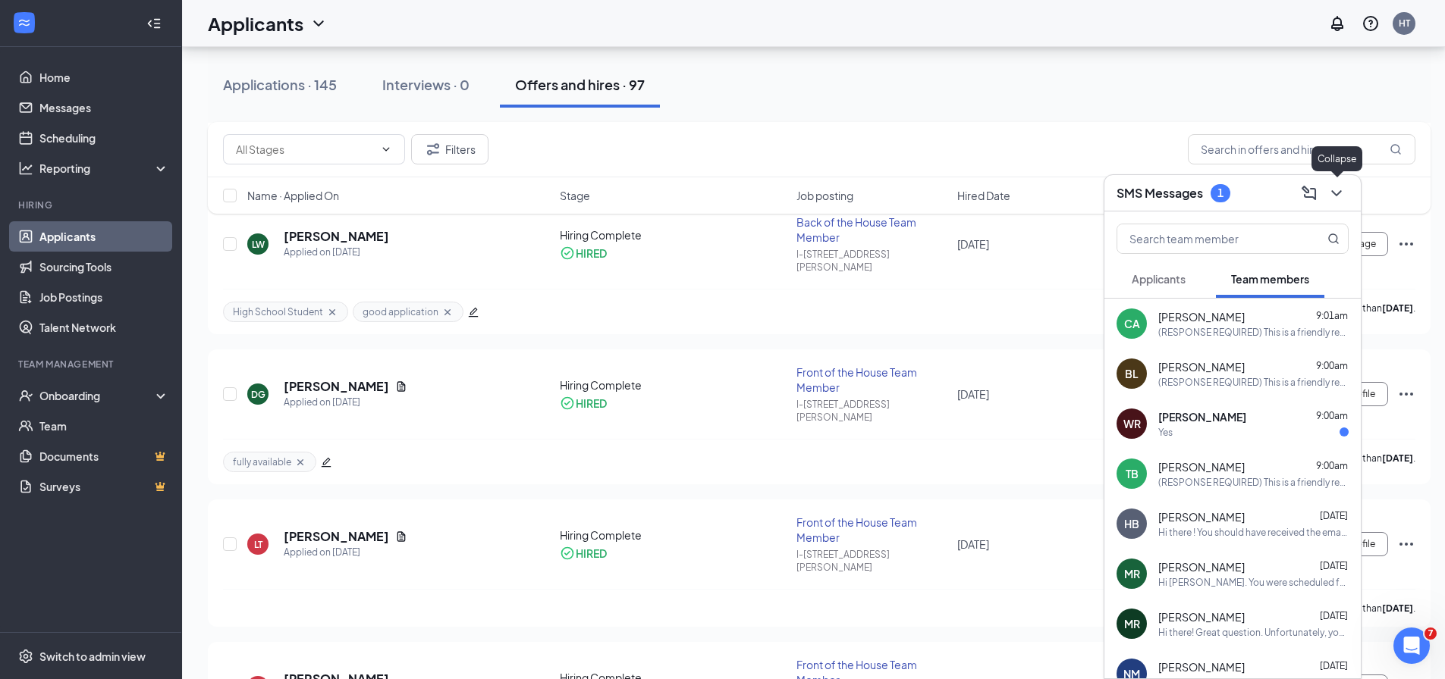
click at [1338, 190] on icon "ChevronDown" at bounding box center [1336, 193] width 18 height 18
